Goal: Information Seeking & Learning: Learn about a topic

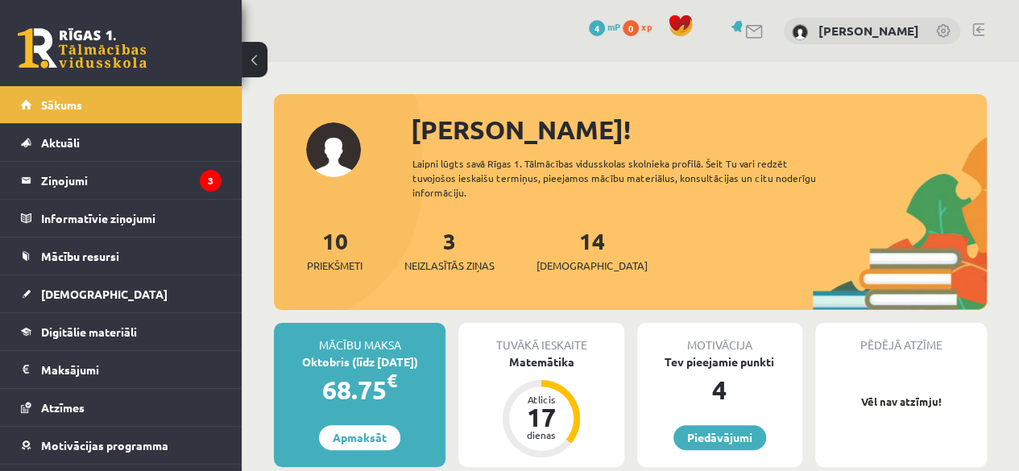
drag, startPoint x: 1018, startPoint y: 48, endPoint x: 1030, endPoint y: 57, distance: 15.0
click at [1018, 57] on html "0 Dāvanas 4 mP 0 xp Anna Lepšeja Sākums Aktuāli Kā mācīties eSKOLĀ Kontakti Nor…" at bounding box center [509, 235] width 1019 height 471
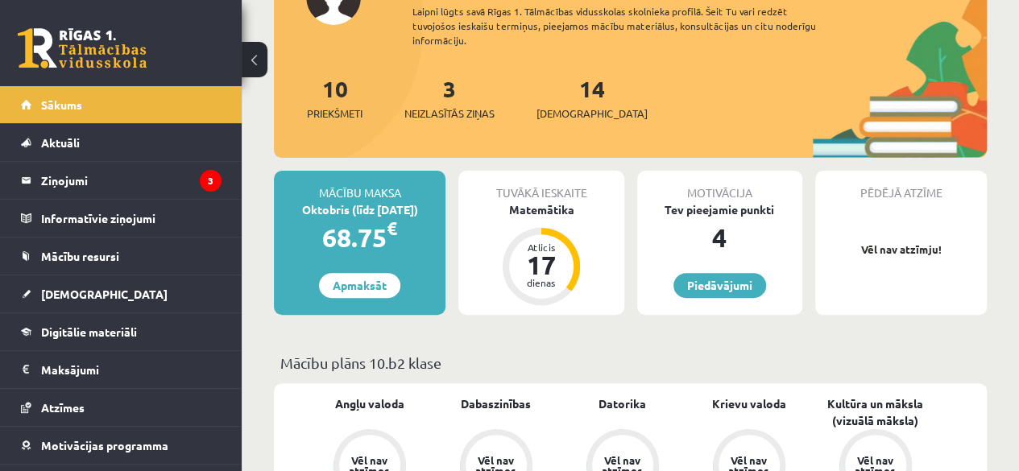
scroll to position [125, 0]
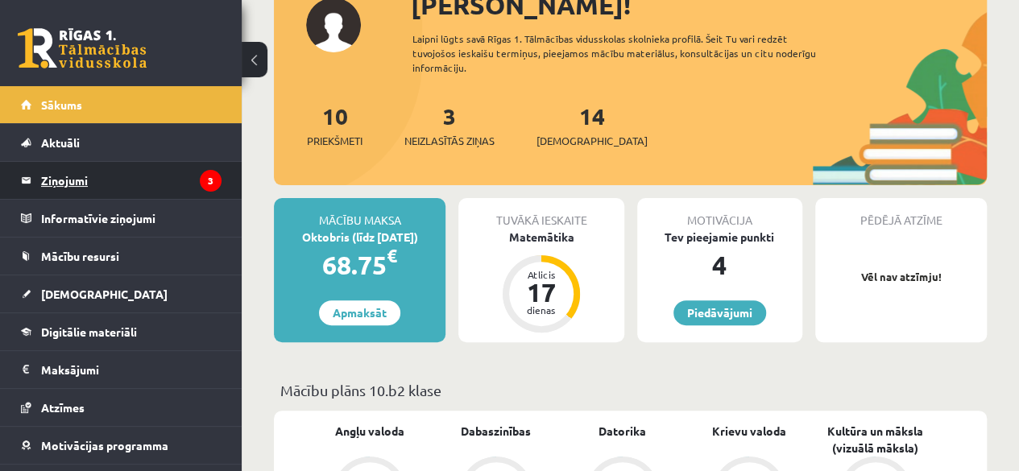
click at [85, 188] on legend "Ziņojumi 3" at bounding box center [131, 180] width 180 height 37
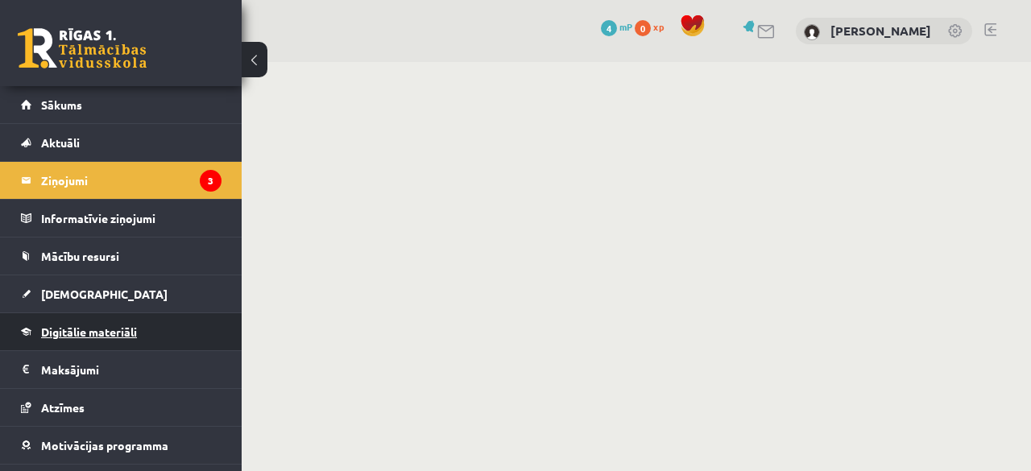
click at [114, 324] on span "Digitālie materiāli" at bounding box center [89, 331] width 96 height 14
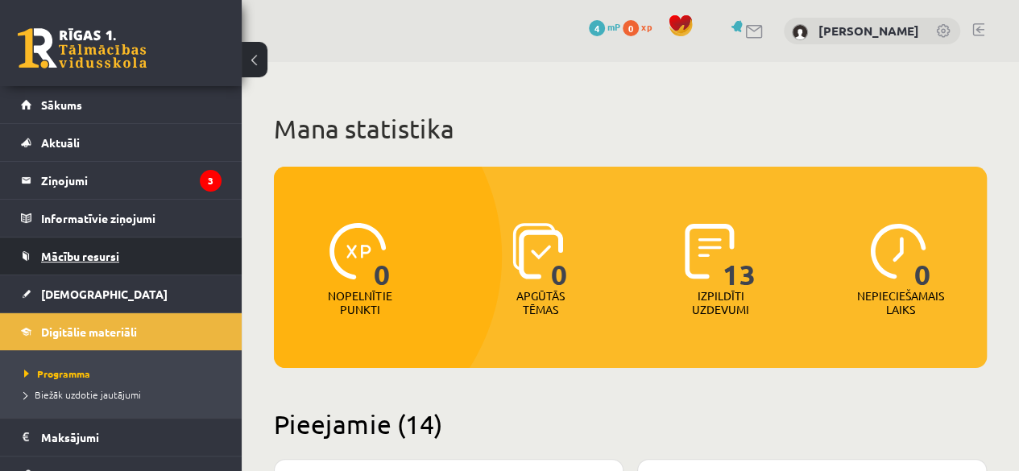
click at [108, 262] on link "Mācību resursi" at bounding box center [121, 256] width 200 height 37
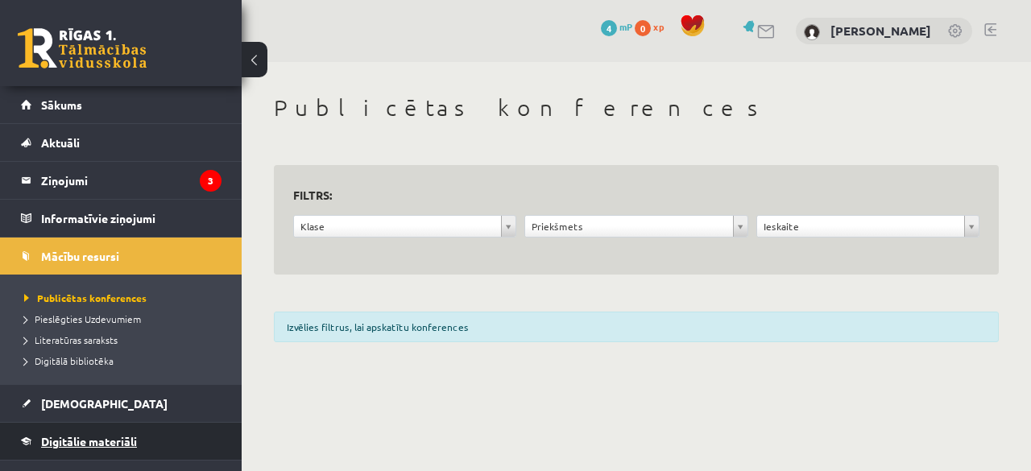
click at [92, 432] on link "Digitālie materiāli" at bounding box center [121, 441] width 200 height 37
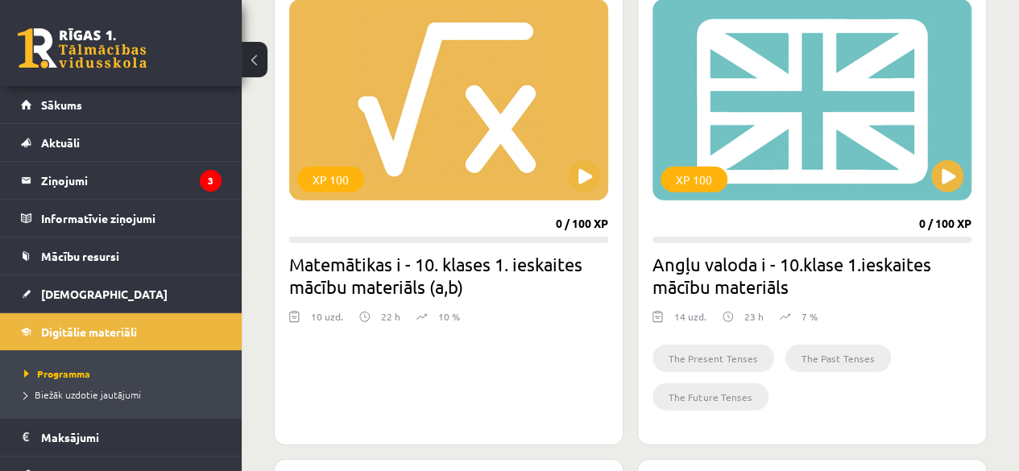
scroll to position [2330, 0]
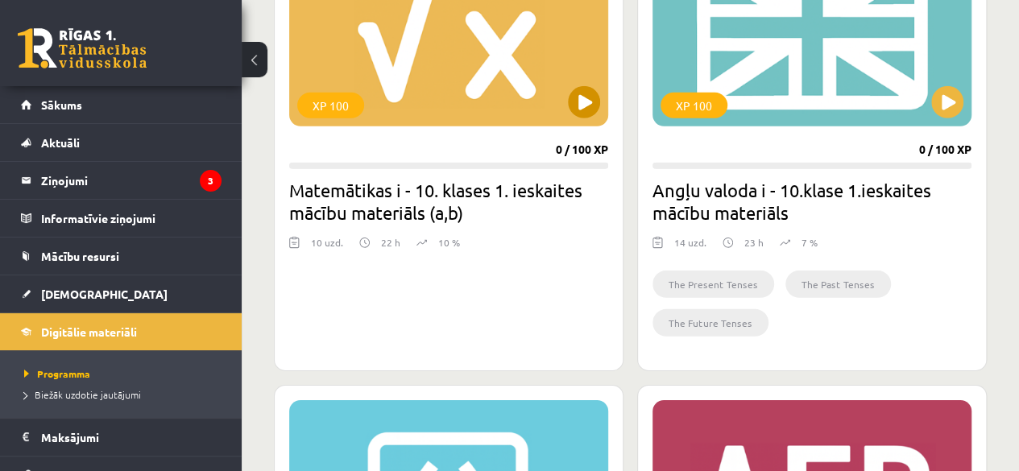
click at [564, 104] on div "XP 100" at bounding box center [448, 25] width 319 height 201
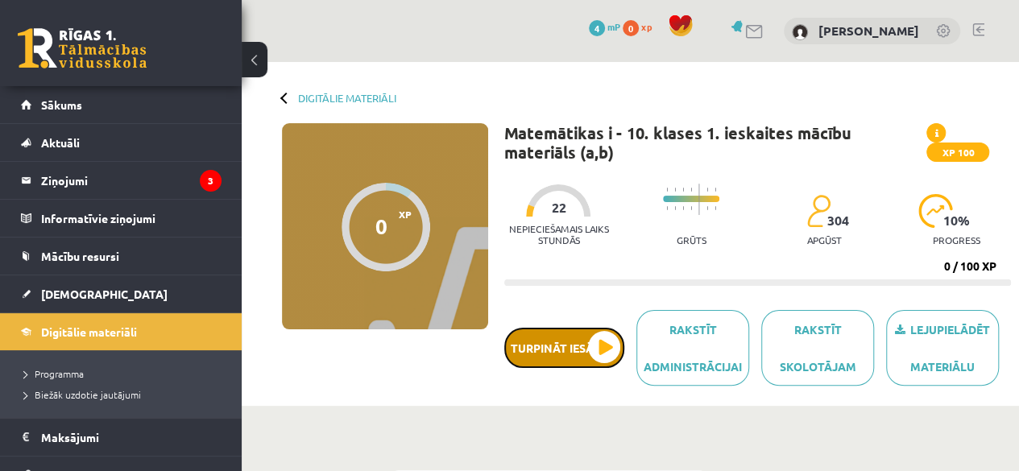
click at [603, 357] on button "Turpināt iesākto" at bounding box center [564, 348] width 120 height 40
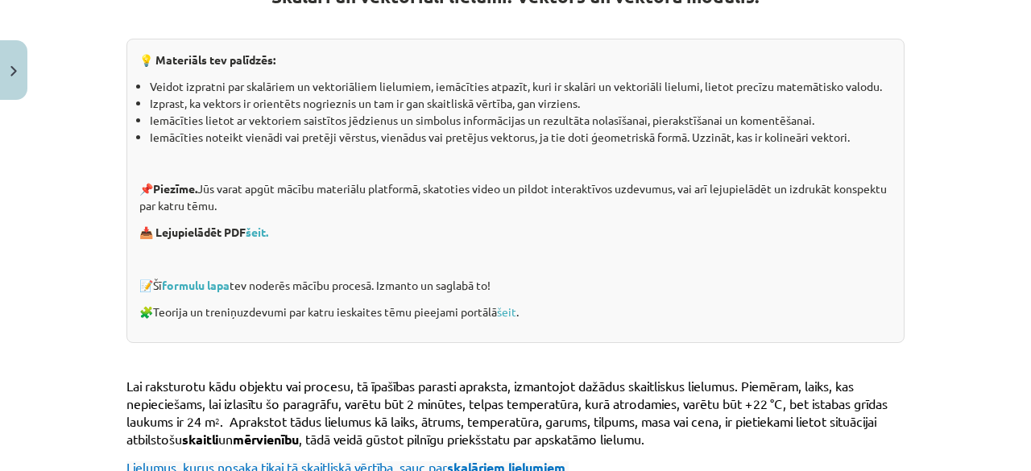
scroll to position [335, 0]
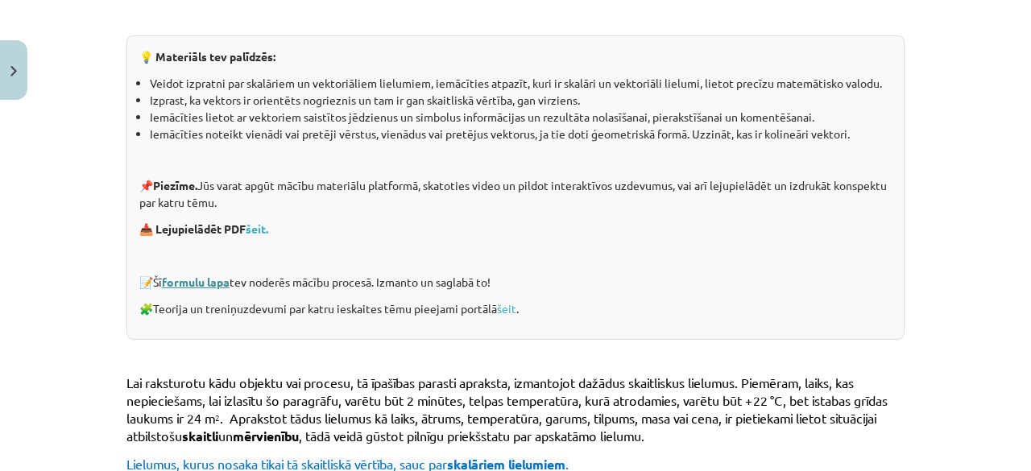
click at [204, 286] on link "formulu lapa" at bounding box center [196, 282] width 68 height 14
click at [260, 221] on link "šeit." at bounding box center [257, 228] width 23 height 14
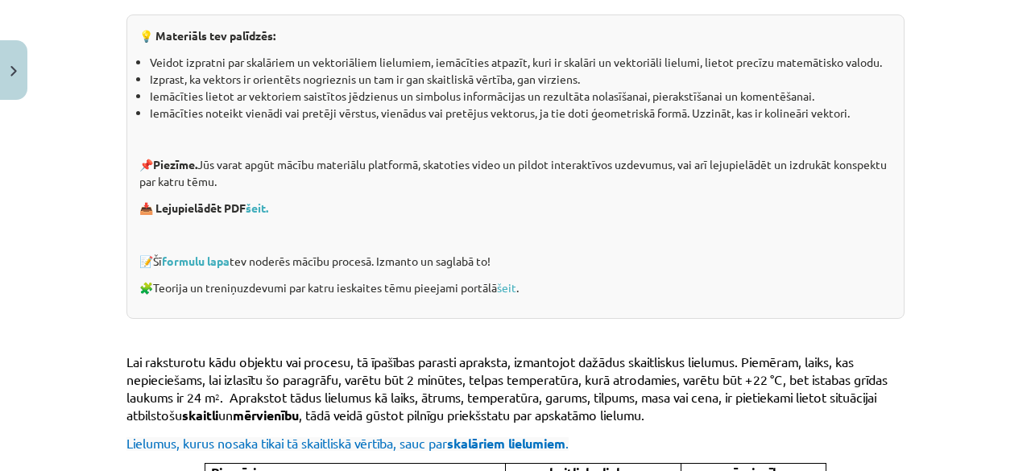
scroll to position [320, 0]
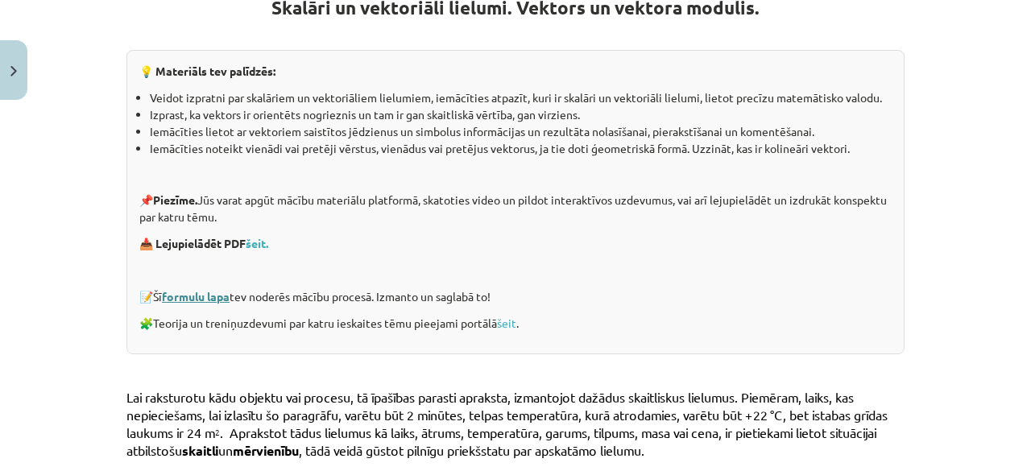
click at [192, 296] on link "formulu lapa" at bounding box center [196, 296] width 68 height 14
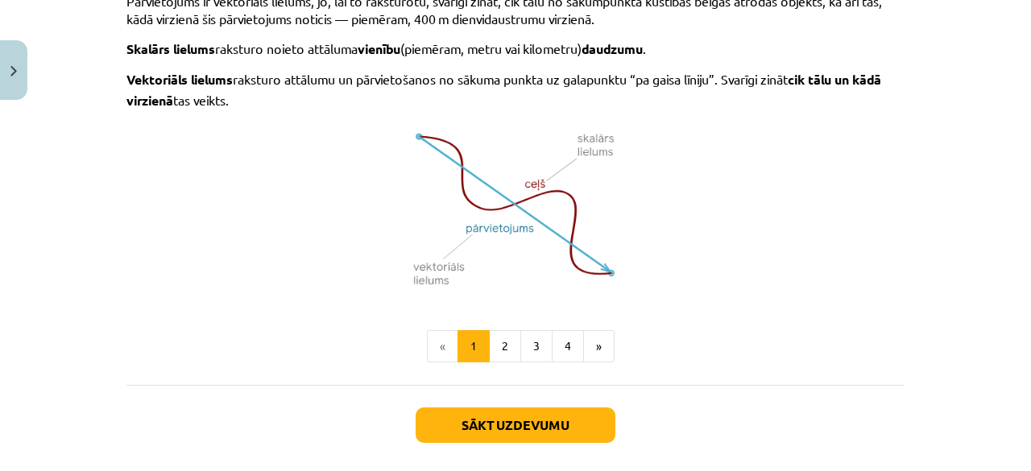
scroll to position [1114, 0]
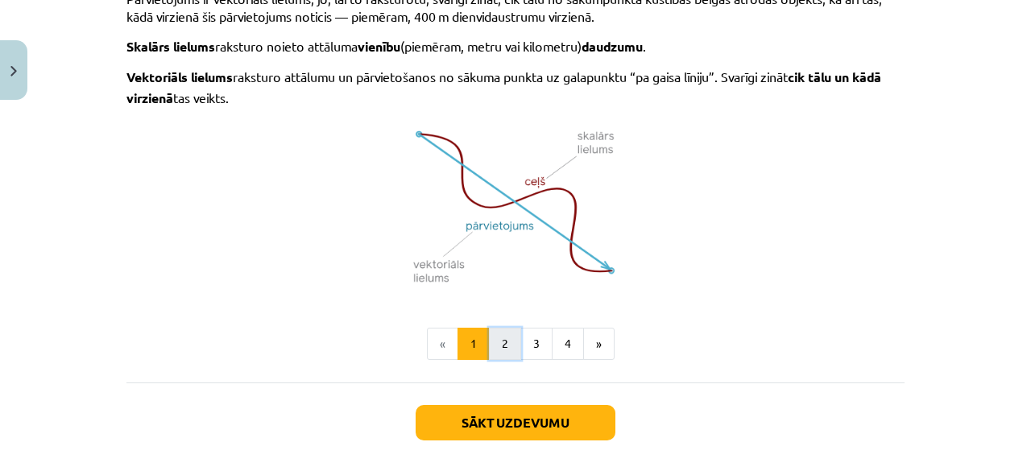
click at [502, 345] on button "2" at bounding box center [505, 344] width 32 height 32
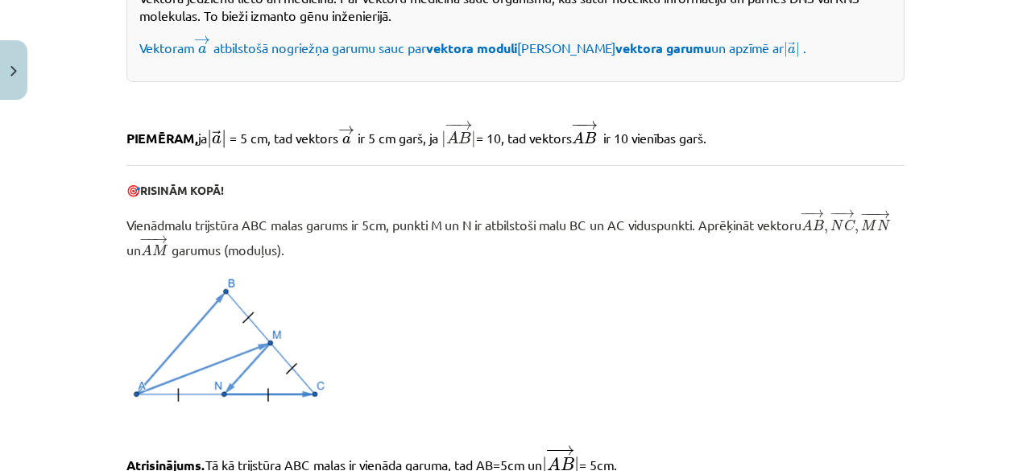
scroll to position [1053, 0]
